Goal: Task Accomplishment & Management: Complete application form

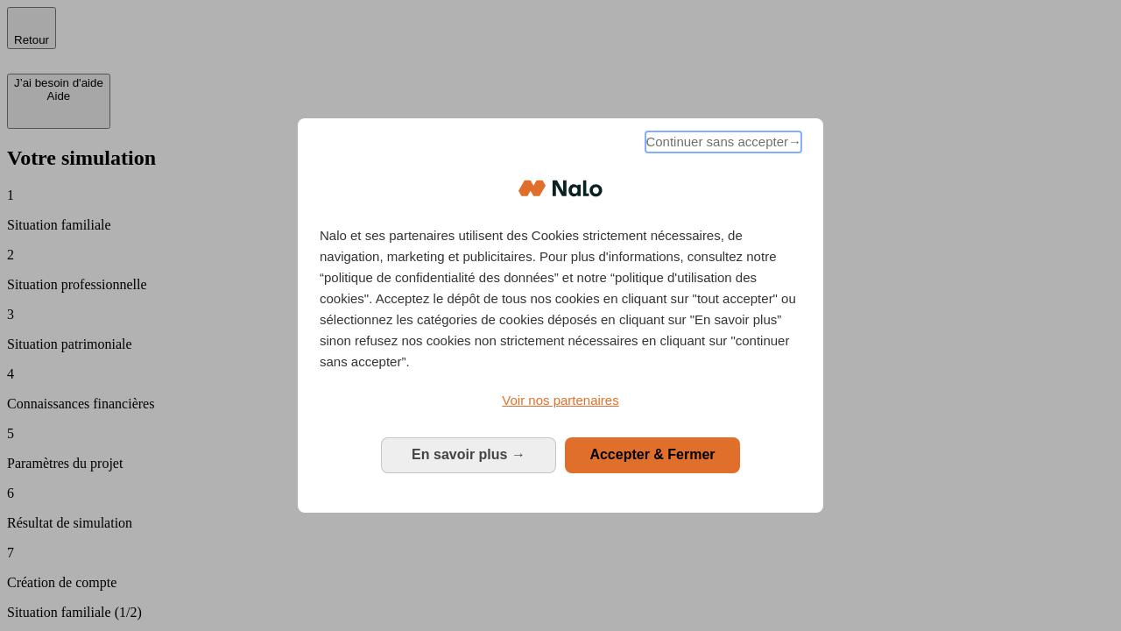
click at [722, 145] on span "Continuer sans accepter →" at bounding box center [723, 141] width 156 height 21
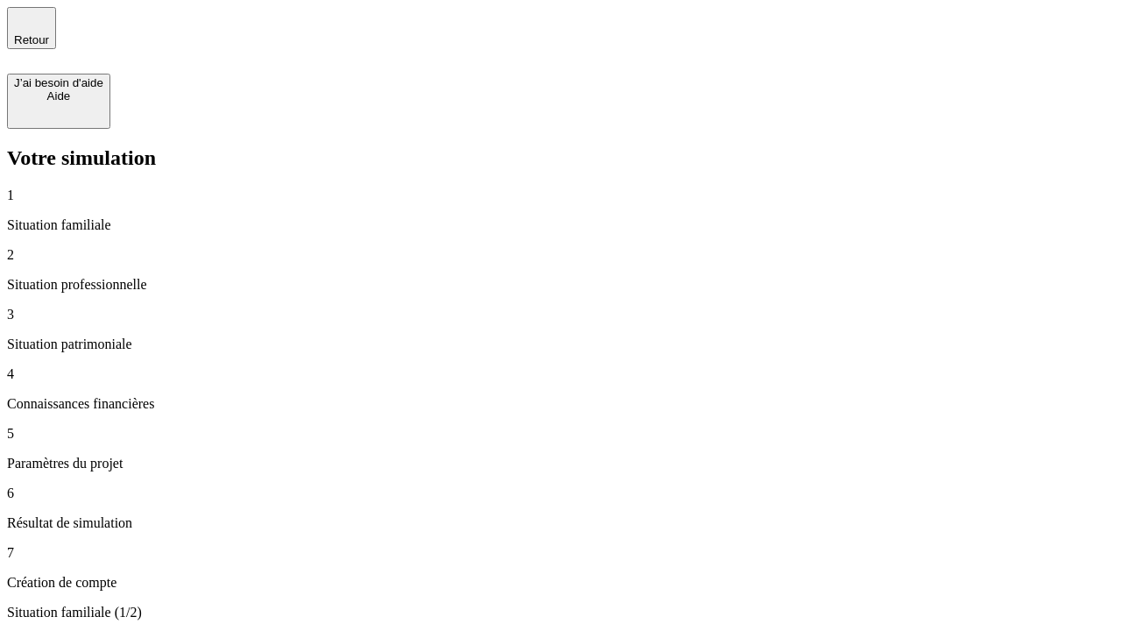
type input "30 000"
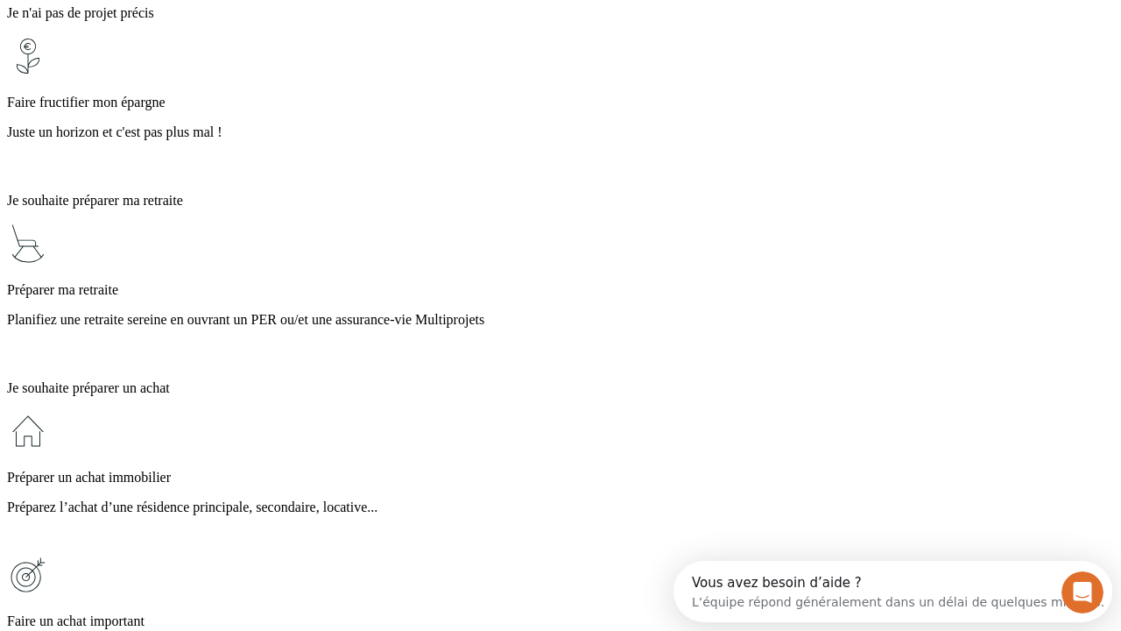
scroll to position [16, 0]
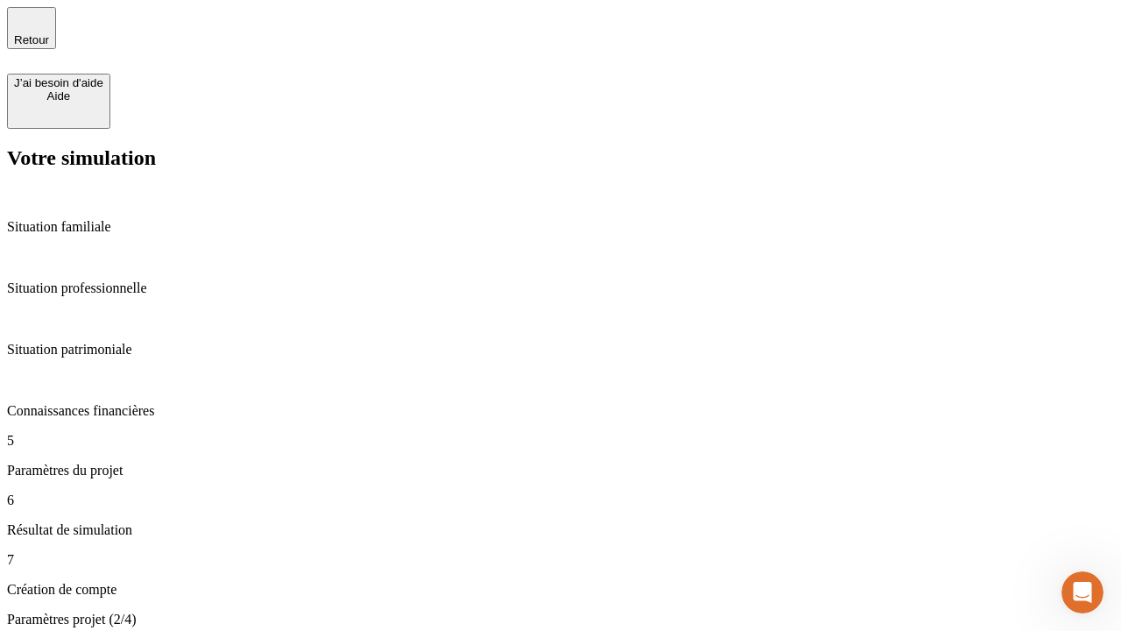
type input "25"
type input "1 000"
type input "640"
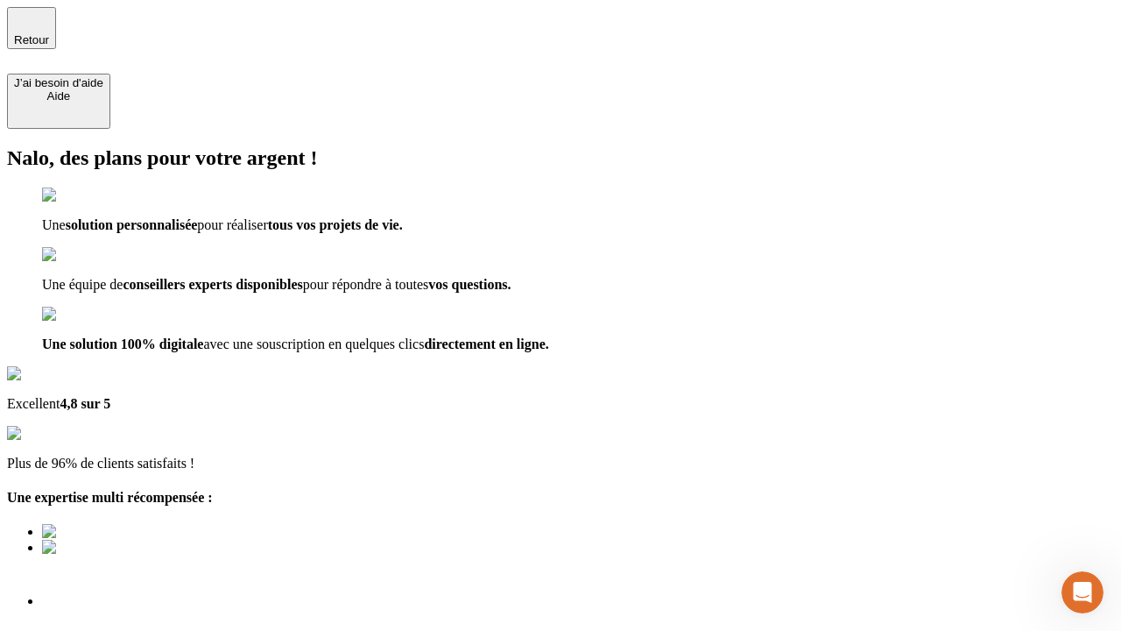
type input "[EMAIL_ADDRESS][PERSON_NAME][DOMAIN_NAME]"
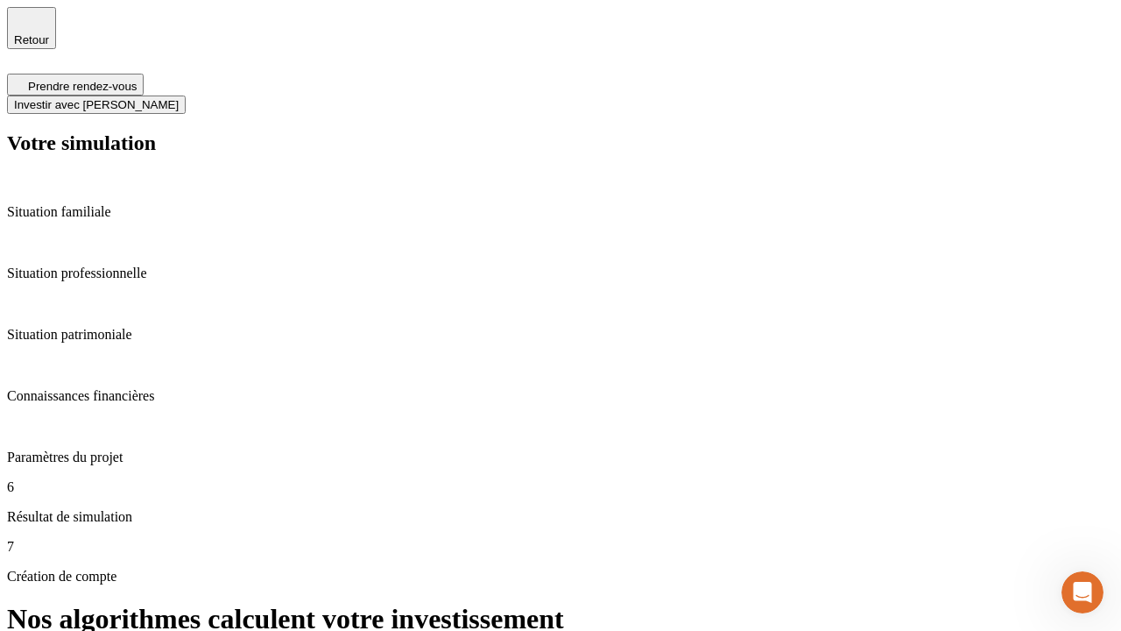
scroll to position [7, 0]
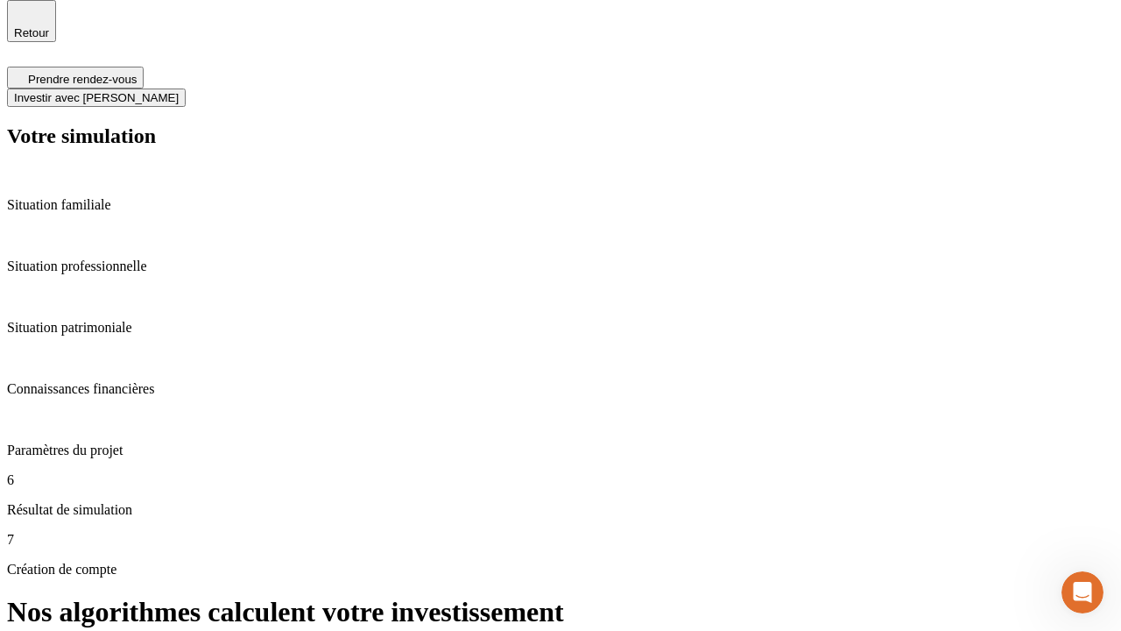
click at [179, 91] on span "Investir avec [PERSON_NAME]" at bounding box center [96, 97] width 165 height 13
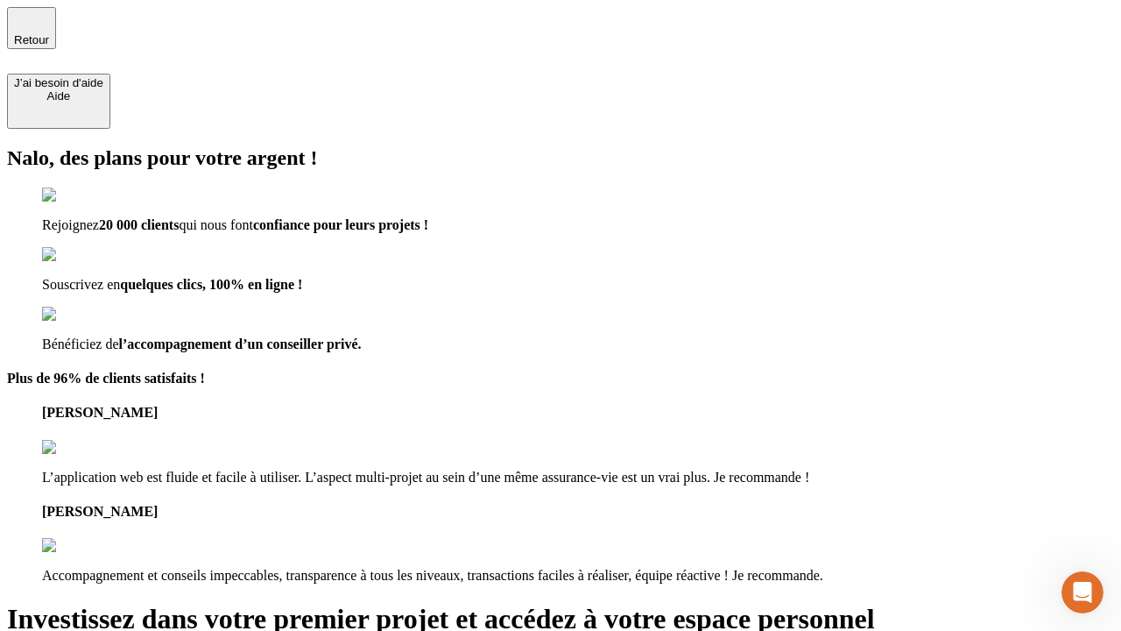
type input "[EMAIL_ADDRESS][PERSON_NAME][DOMAIN_NAME]"
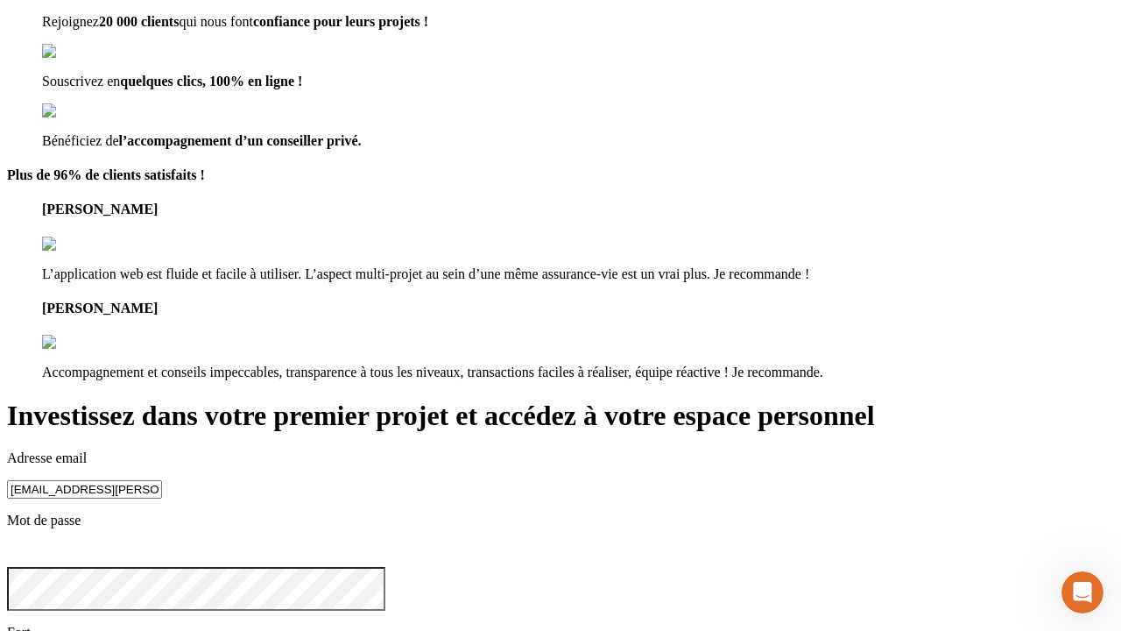
scroll to position [54, 0]
